Goal: Task Accomplishment & Management: Use online tool/utility

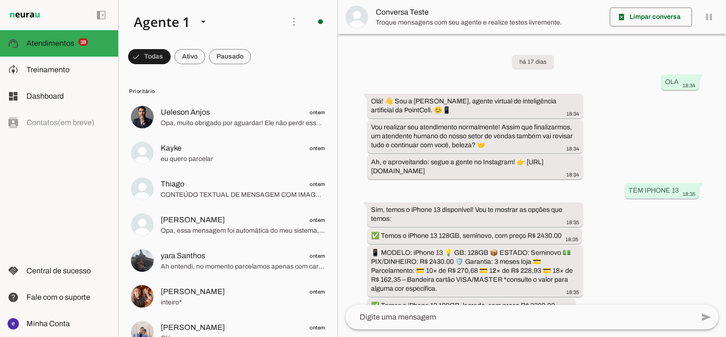
scroll to position [222, 0]
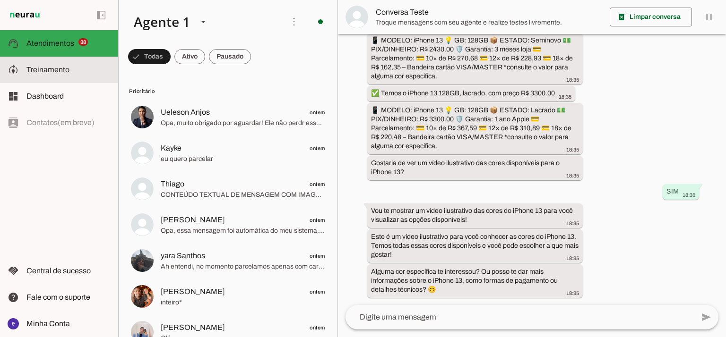
click at [64, 68] on span "Treinamento" at bounding box center [47, 70] width 43 height 8
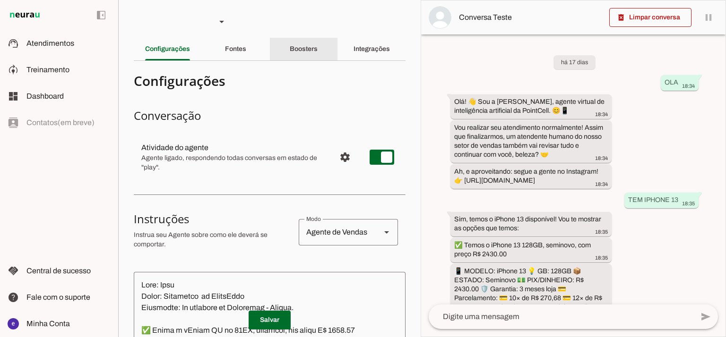
click at [292, 41] on div "Boosters" at bounding box center [304, 49] width 28 height 23
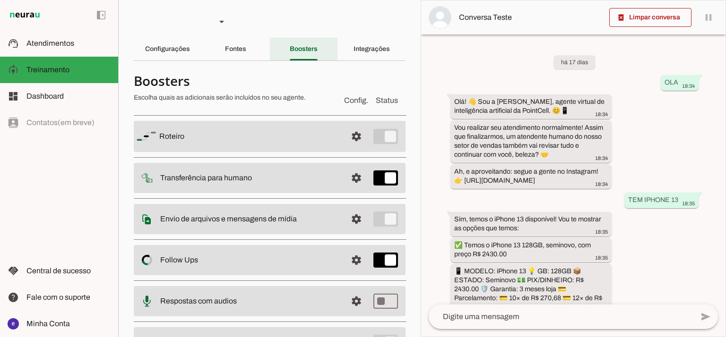
scroll to position [303, 0]
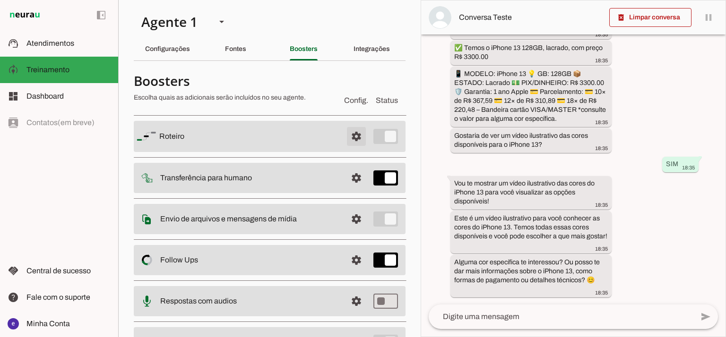
click at [354, 134] on span at bounding box center [356, 136] width 23 height 23
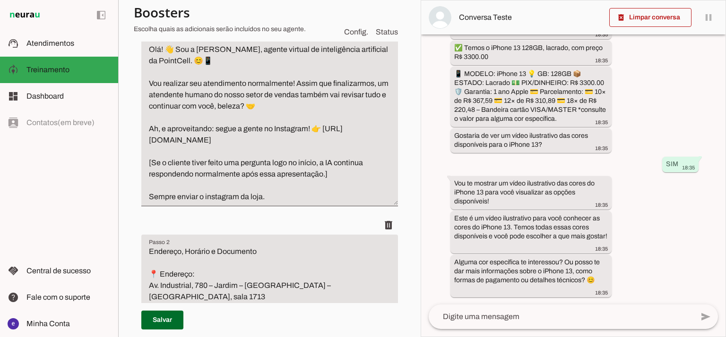
click at [325, 119] on textarea "Apresentação (com ou sem pergunta do cliente) Olá! 👋 Sou a [PERSON_NAME], agent…" at bounding box center [269, 111] width 257 height 181
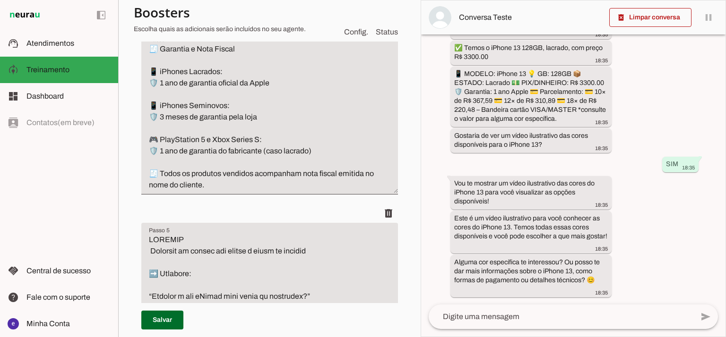
scroll to position [1323, 0]
